Goal: Task Accomplishment & Management: Manage account settings

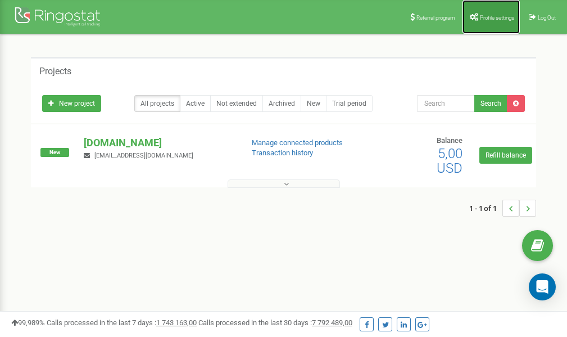
click at [492, 19] on span "Profile settings" at bounding box center [497, 18] width 34 height 6
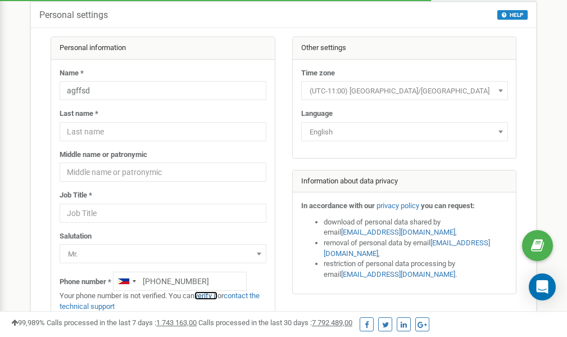
click at [209, 296] on link "verify it" at bounding box center [205, 295] width 23 height 8
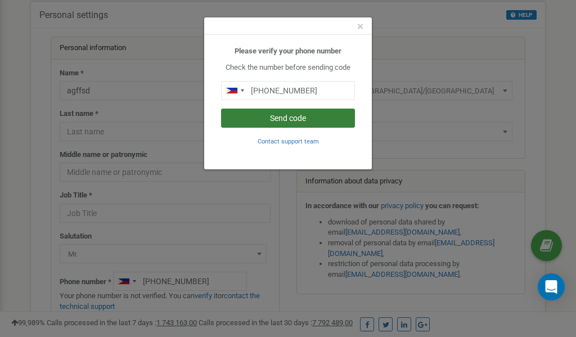
click at [307, 119] on button "Send code" at bounding box center [288, 117] width 134 height 19
